Goal: Task Accomplishment & Management: Use online tool/utility

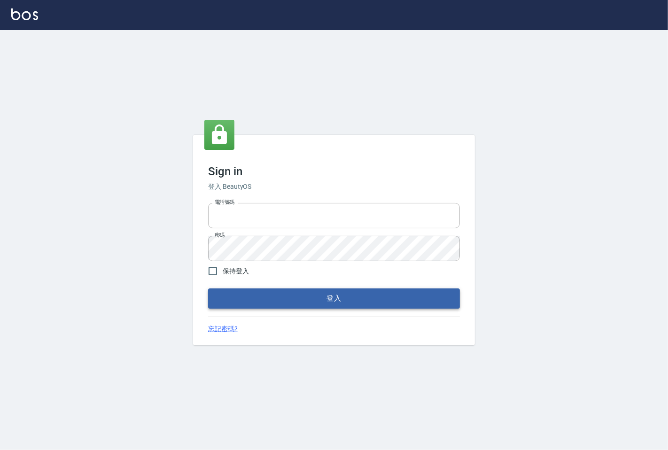
type input "25331148"
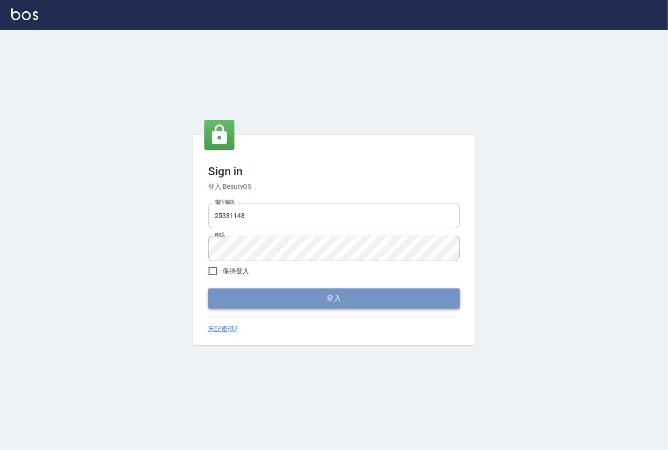
click at [238, 298] on button "登入" at bounding box center [334, 298] width 252 height 20
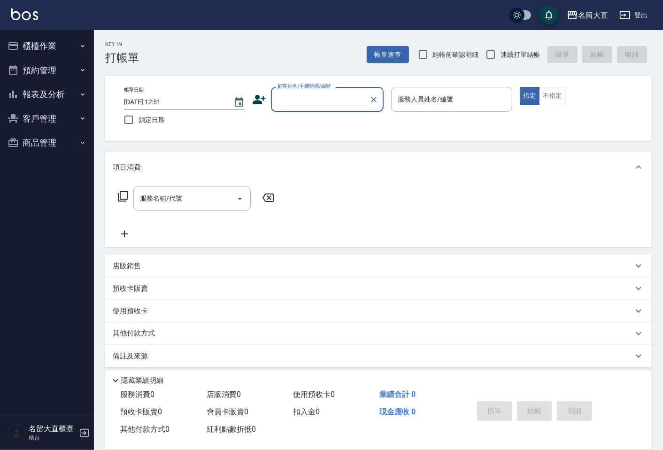
click at [320, 108] on div "顧客姓名/手機號碼/編號" at bounding box center [327, 99] width 113 height 25
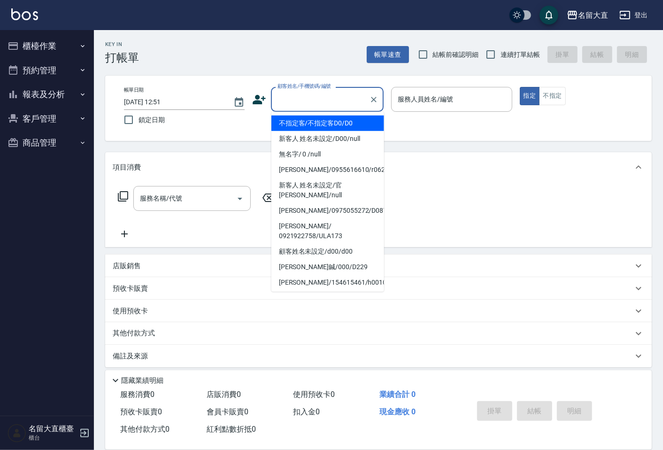
click at [314, 127] on li "不指定客/不指定客D0/D0" at bounding box center [327, 123] width 113 height 15
type input "不指定客/不指定客D0/D0"
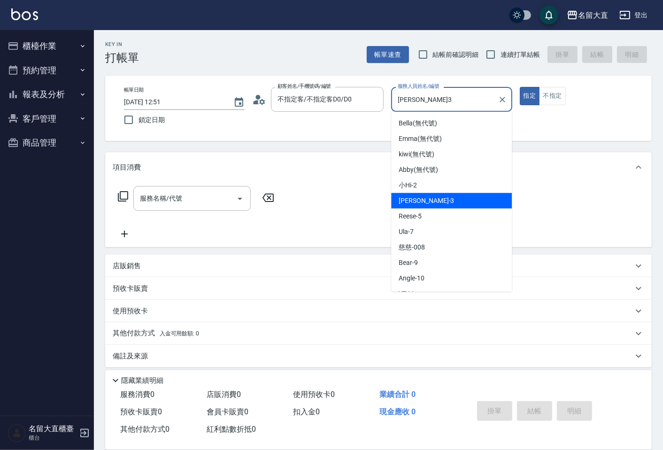
click at [411, 106] on input "[PERSON_NAME]3" at bounding box center [444, 99] width 98 height 16
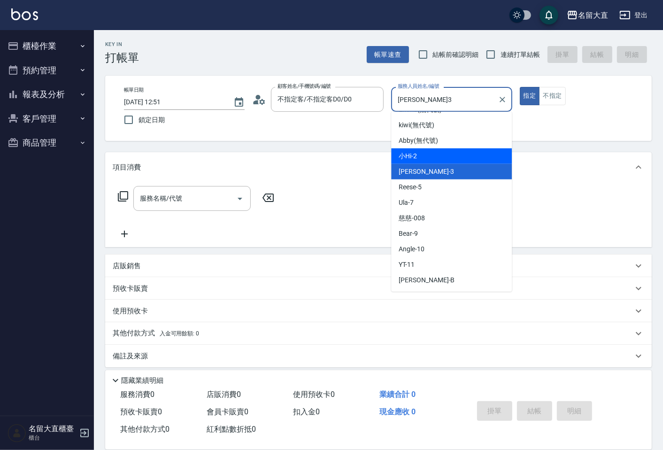
scroll to position [104, 0]
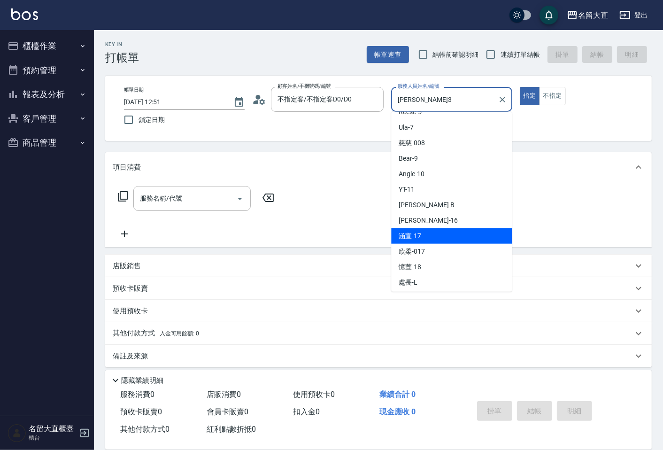
click at [433, 242] on div "涵宣 -17" at bounding box center [451, 235] width 121 height 15
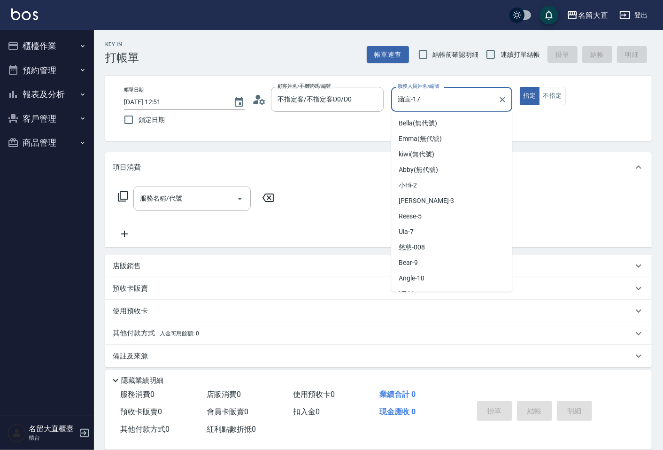
click at [433, 100] on input "涵宣-17" at bounding box center [444, 99] width 98 height 16
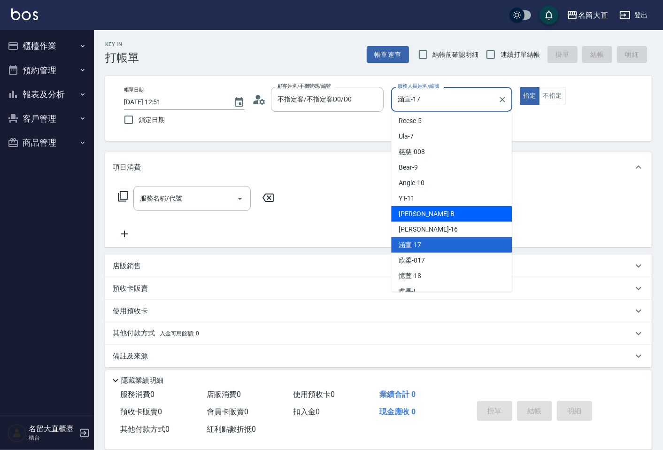
scroll to position [137, 0]
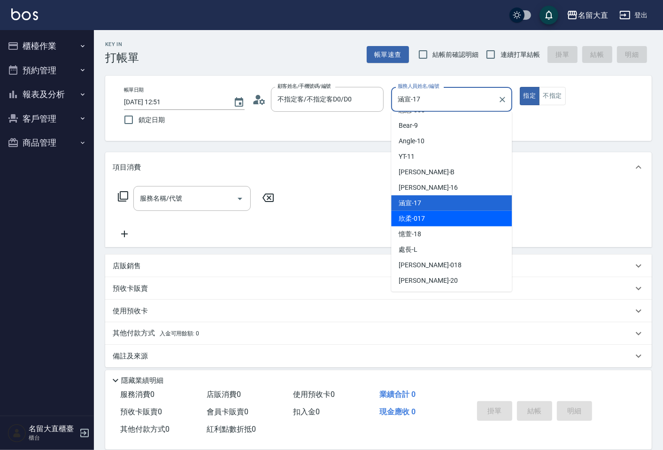
click at [417, 221] on span "欣柔 -017" at bounding box center [412, 219] width 26 height 10
type input "欣柔-017"
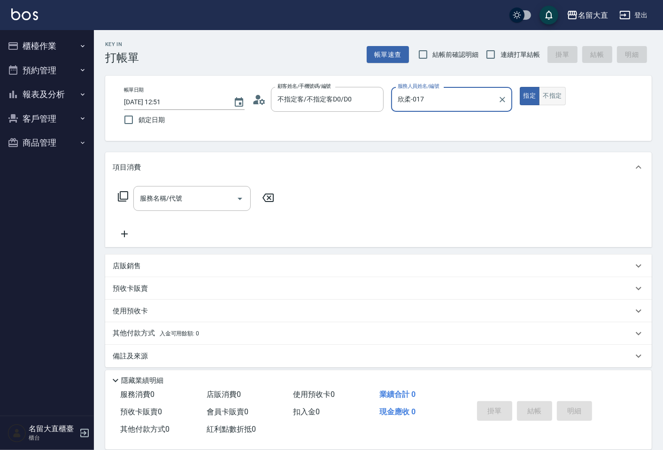
click at [548, 98] on button "不指定" at bounding box center [552, 96] width 26 height 18
click at [206, 201] on input "服務名稱/代號" at bounding box center [185, 198] width 95 height 16
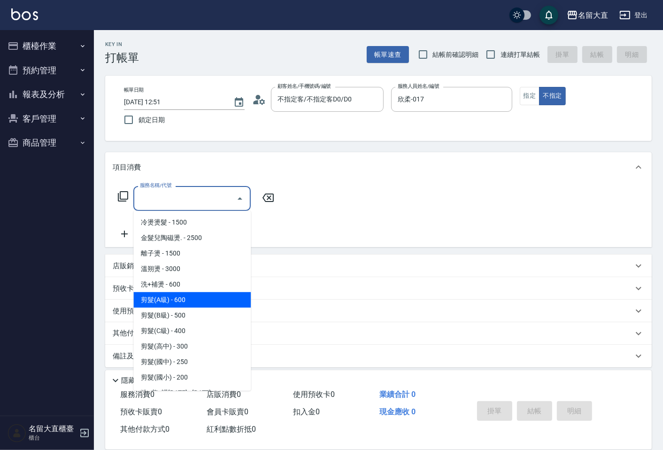
click at [184, 297] on span "剪髮(A級) - 600" at bounding box center [191, 299] width 117 height 15
type input "剪髮(A級)(301)"
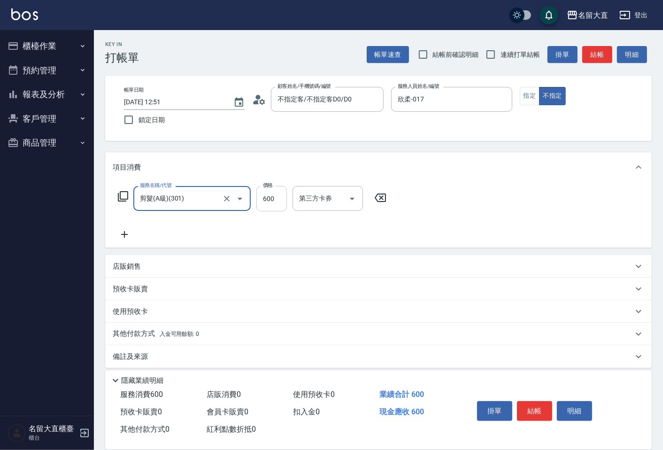
click at [275, 199] on input "600" at bounding box center [271, 198] width 31 height 25
type input "100"
click at [524, 404] on button "結帳" at bounding box center [534, 411] width 35 height 20
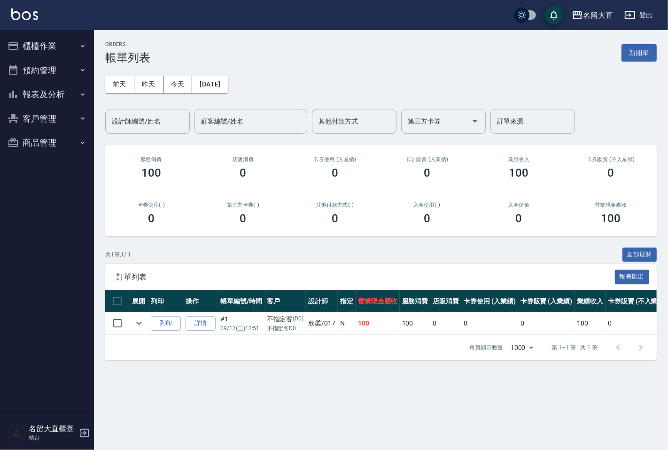
click at [62, 54] on button "櫃檯作業" at bounding box center [47, 46] width 86 height 24
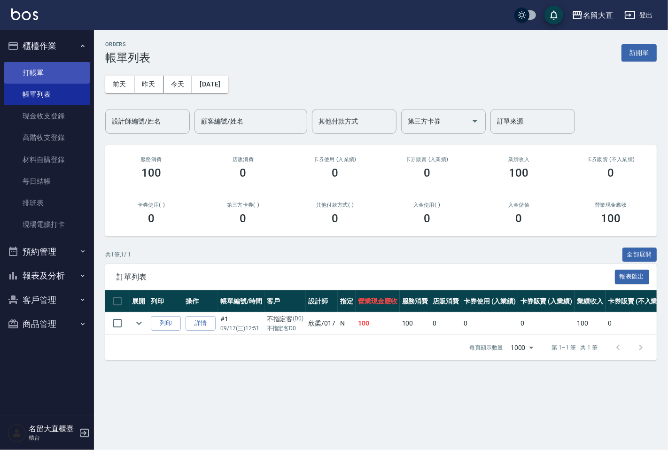
click at [60, 73] on link "打帳單" at bounding box center [47, 73] width 86 height 22
